Goal: Task Accomplishment & Management: Manage account settings

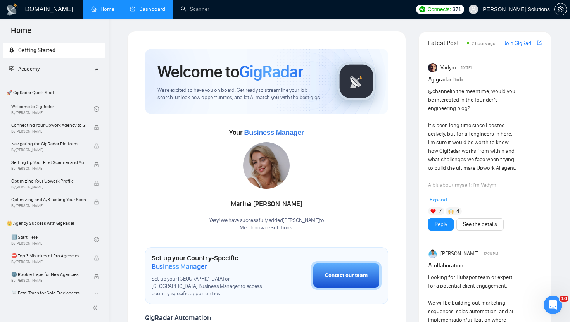
click at [153, 12] on link "Dashboard" at bounding box center [147, 9] width 35 height 7
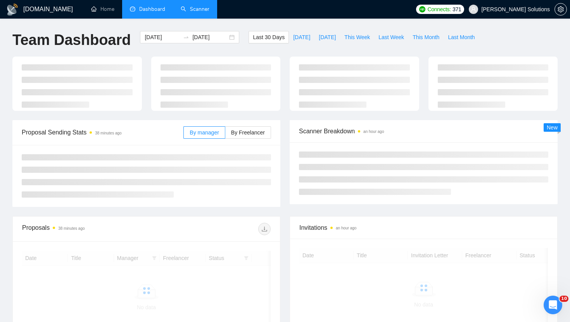
click at [207, 6] on link "Scanner" at bounding box center [195, 9] width 29 height 7
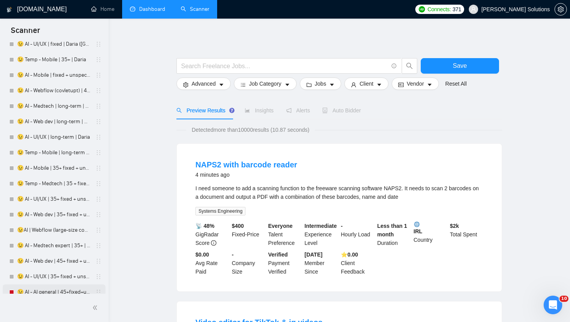
scroll to position [1125, 0]
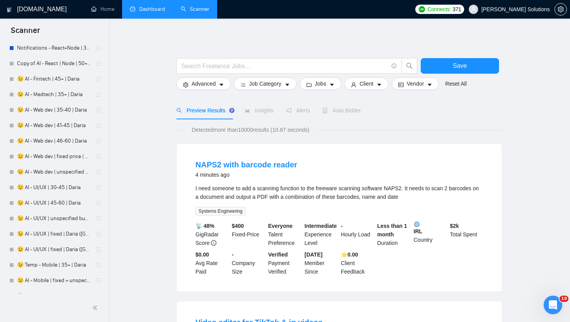
click at [143, 9] on link "Dashboard" at bounding box center [147, 9] width 35 height 7
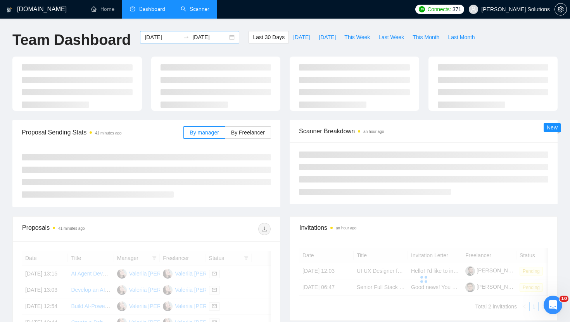
click at [178, 42] on div "[DATE] [DATE]" at bounding box center [189, 37] width 99 height 12
click at [169, 39] on input "[DATE]" at bounding box center [162, 37] width 35 height 9
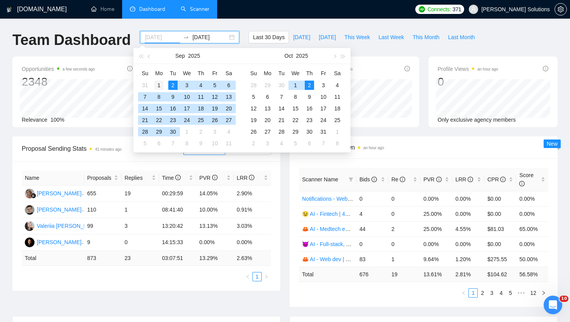
type input "[DATE]"
click at [160, 82] on div "1" at bounding box center [158, 85] width 9 height 9
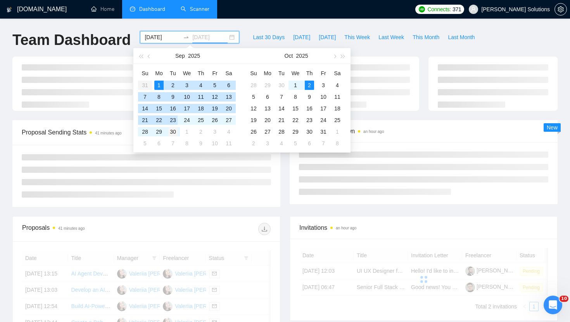
type input "[DATE]"
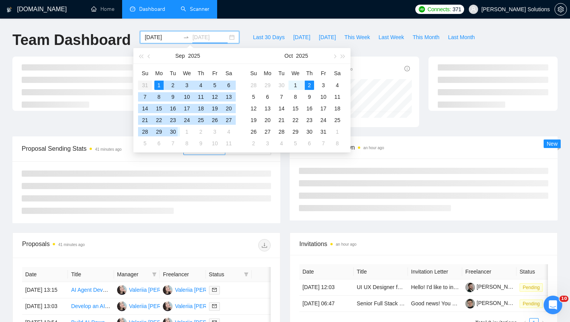
click at [174, 132] on div "30" at bounding box center [172, 131] width 9 height 9
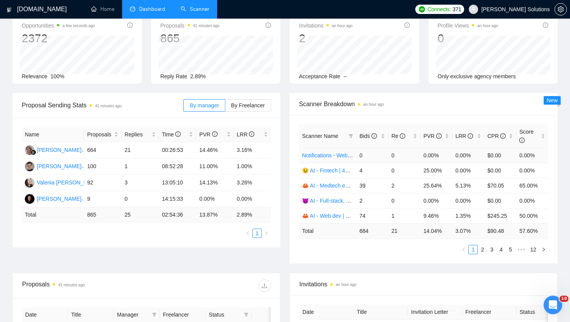
scroll to position [44, 0]
click at [396, 135] on span "Re" at bounding box center [398, 135] width 14 height 6
click at [482, 250] on link "2" at bounding box center [482, 249] width 9 height 9
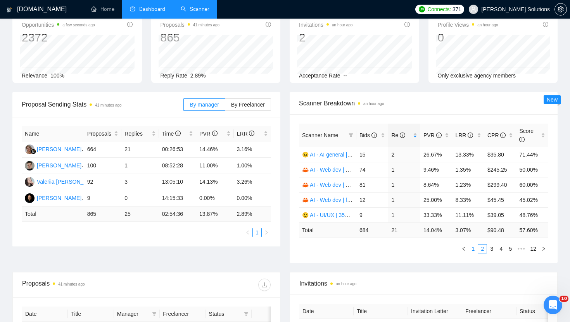
click at [472, 250] on link "1" at bounding box center [473, 249] width 9 height 9
